Goal: Transaction & Acquisition: Purchase product/service

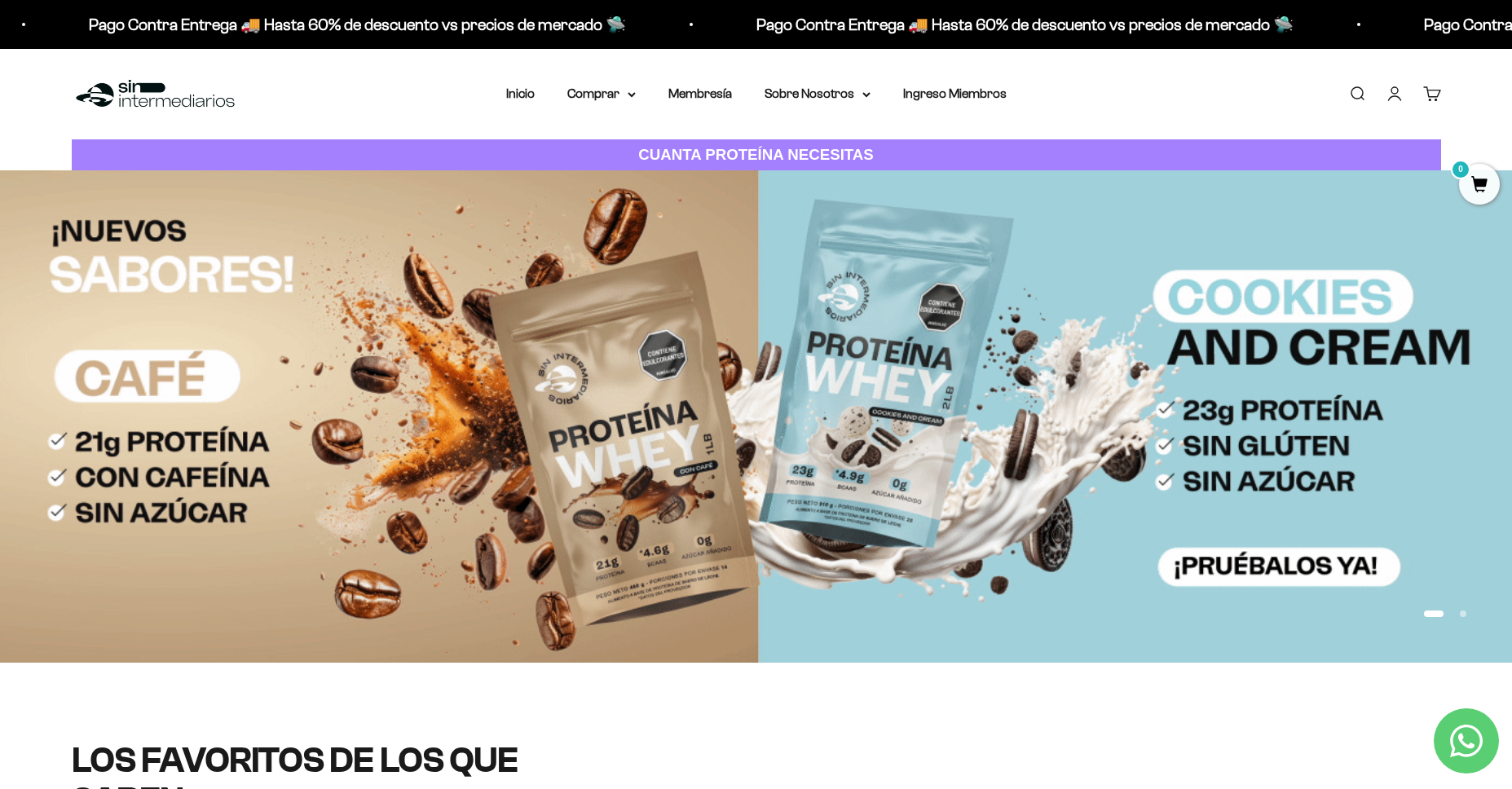
click at [760, 400] on img at bounding box center [756, 417] width 1512 height 493
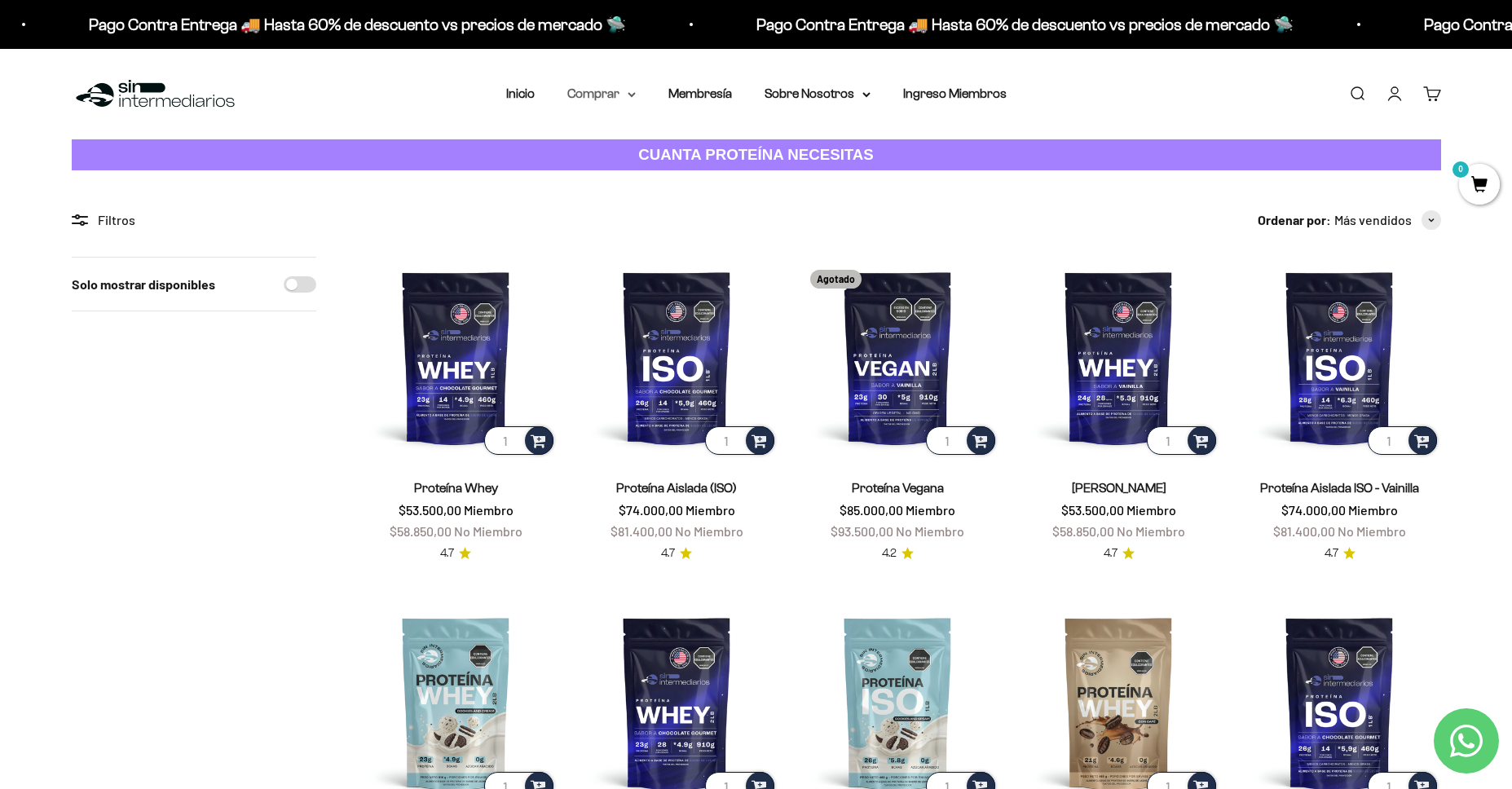
click at [601, 94] on summary "Comprar" at bounding box center [601, 94] width 68 height 21
click at [648, 171] on span "Otros Suplementos" at bounding box center [632, 177] width 109 height 14
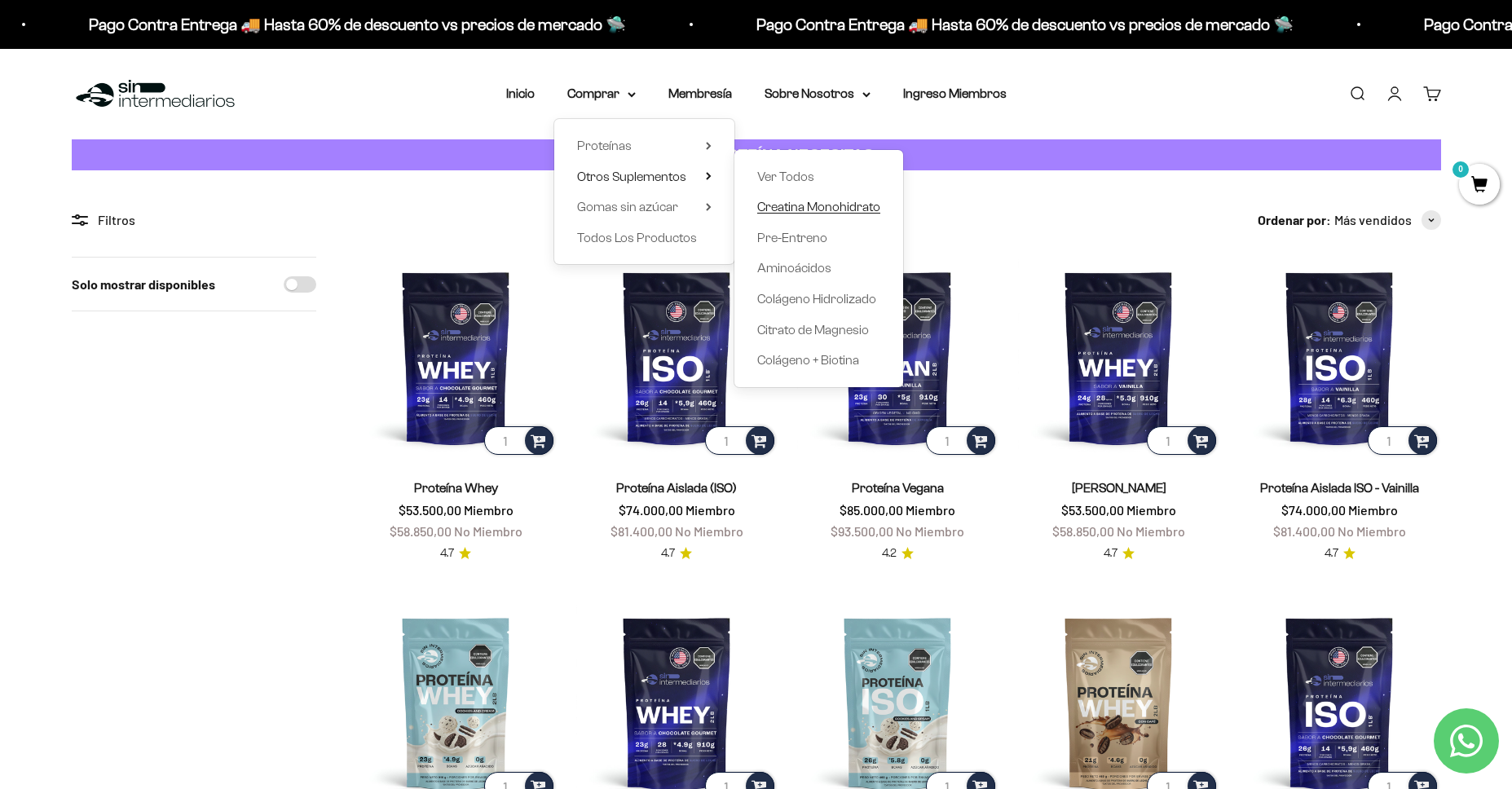
click at [817, 209] on span "Creatina Monohidrato" at bounding box center [819, 206] width 123 height 14
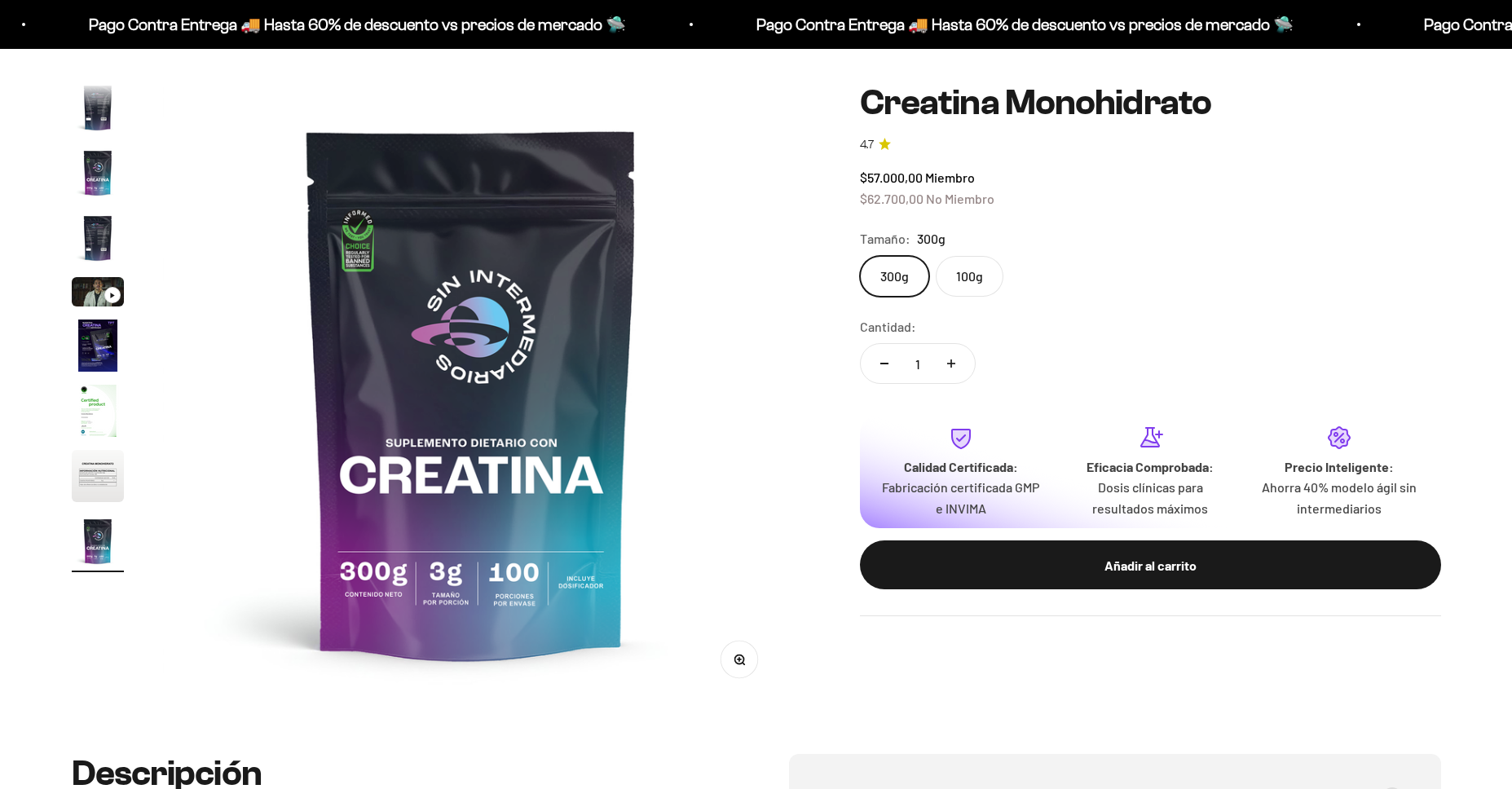
scroll to position [152, 0]
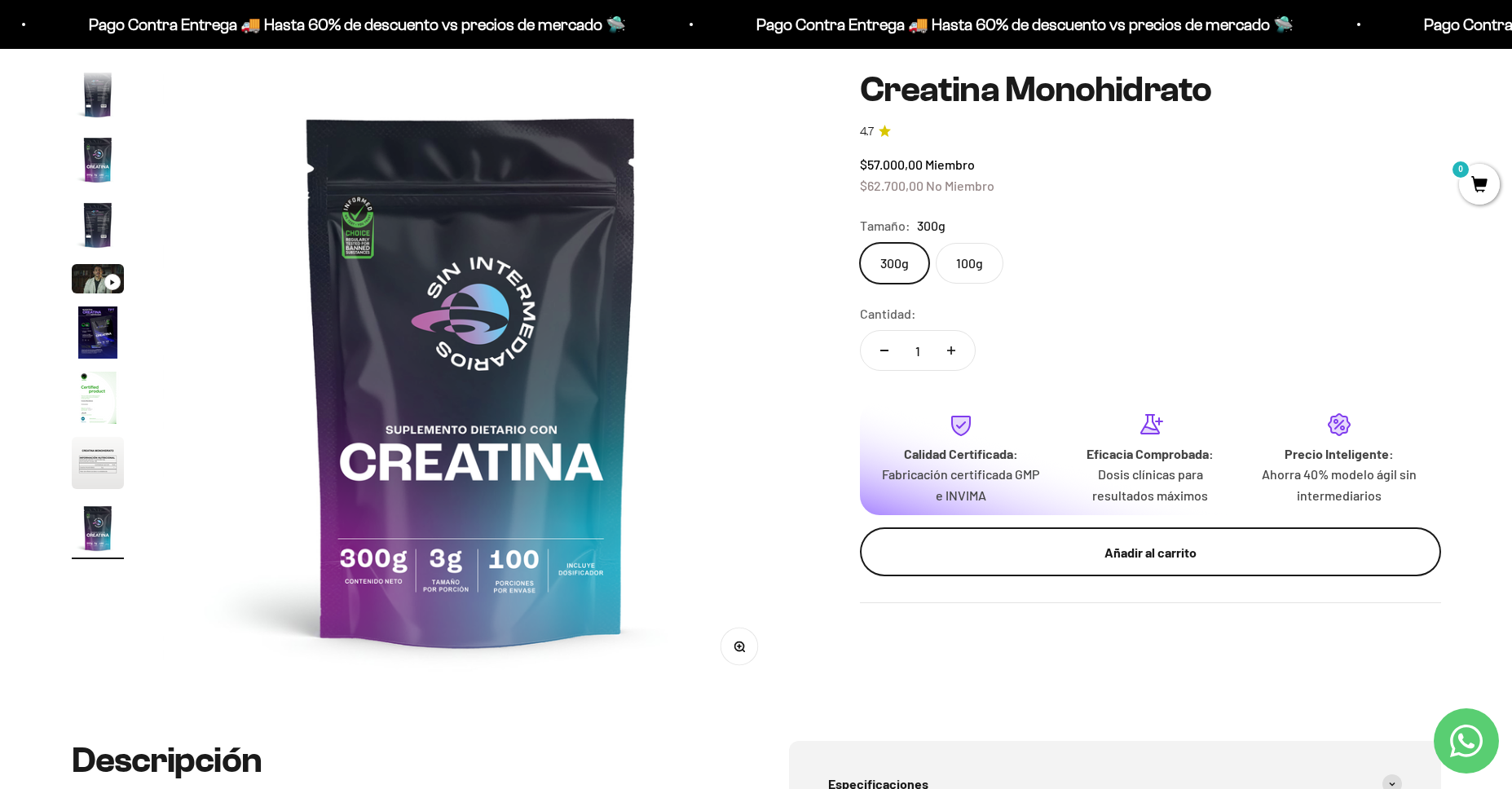
click at [1186, 559] on div "Añadir al carrito" at bounding box center [1150, 553] width 516 height 21
